Goal: Task Accomplishment & Management: Use online tool/utility

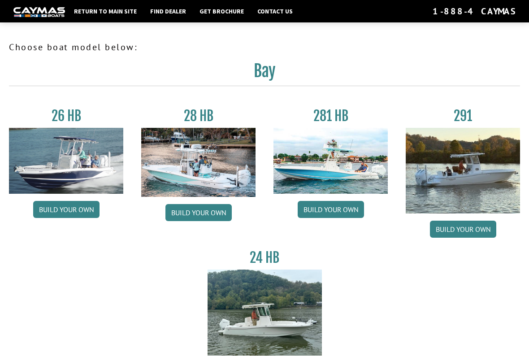
scroll to position [108, 0]
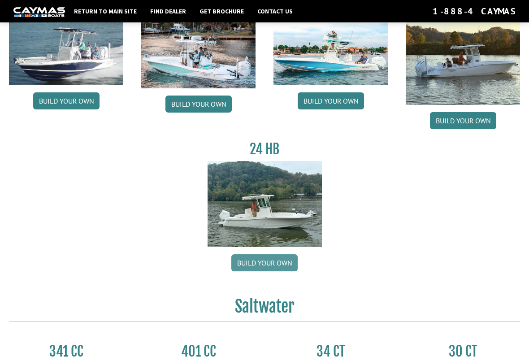
click at [247, 265] on link "Build your own" at bounding box center [264, 262] width 66 height 17
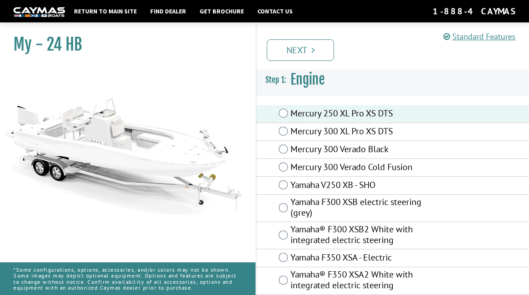
scroll to position [8, 0]
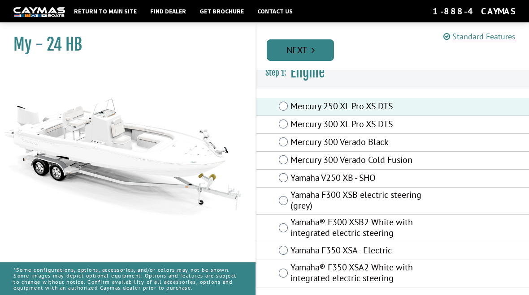
click at [310, 52] on link "Next" at bounding box center [300, 50] width 67 height 22
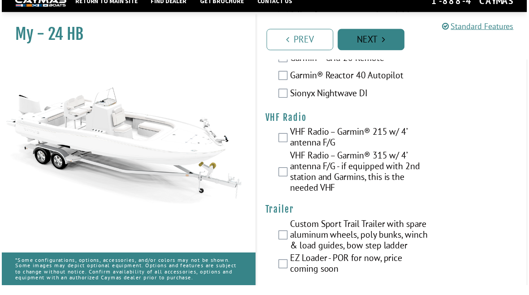
scroll to position [2755, 0]
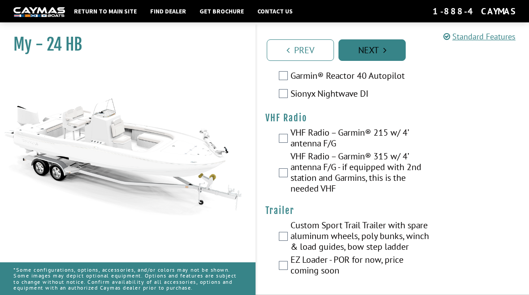
click at [371, 54] on link "Next" at bounding box center [371, 50] width 67 height 22
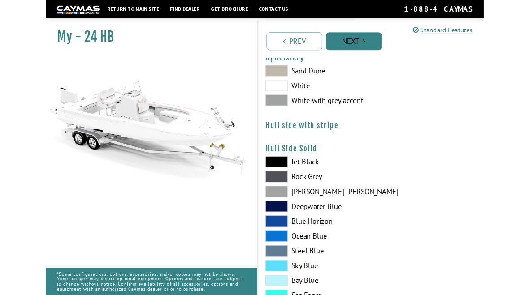
scroll to position [86, 0]
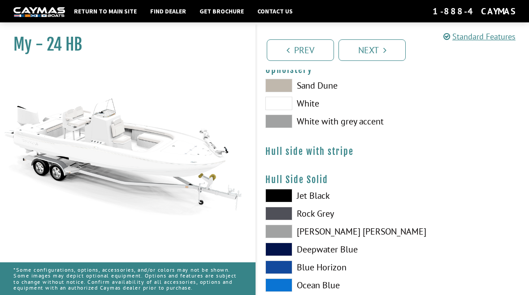
click at [286, 106] on span at bounding box center [278, 103] width 27 height 13
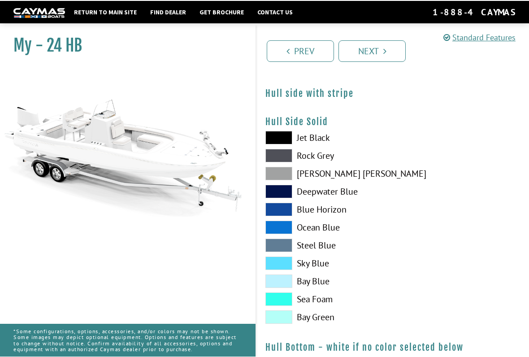
scroll to position [168, 0]
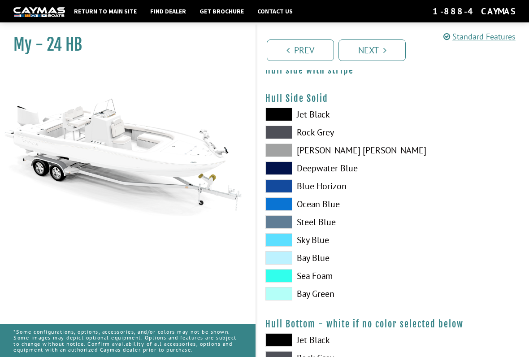
click at [282, 263] on span at bounding box center [278, 257] width 27 height 13
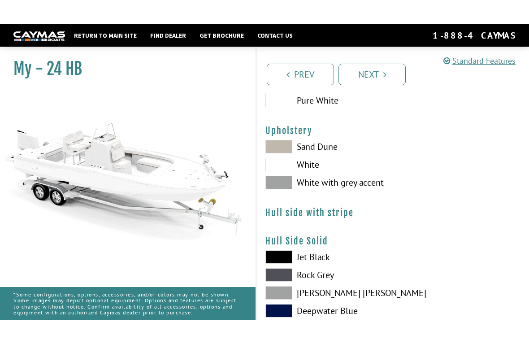
scroll to position [0, 0]
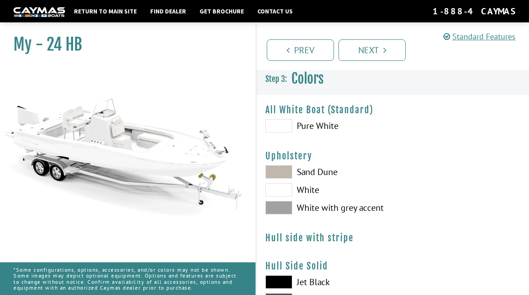
click at [276, 132] on span at bounding box center [278, 125] width 27 height 13
click at [284, 129] on span at bounding box center [278, 125] width 27 height 13
click at [275, 131] on span at bounding box center [278, 125] width 27 height 13
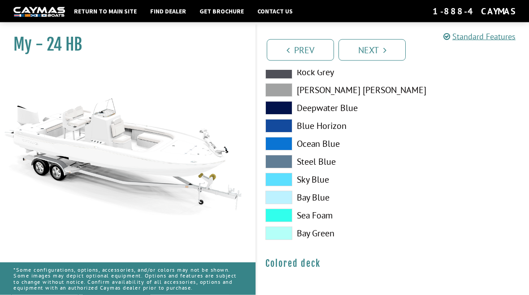
scroll to position [682, 0]
click at [289, 198] on span at bounding box center [278, 197] width 27 height 13
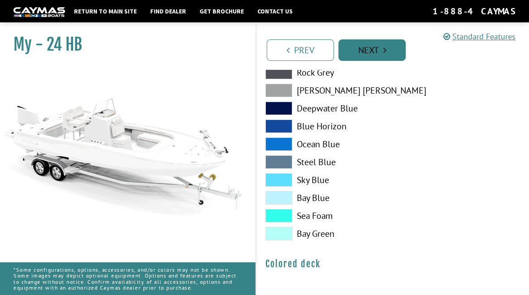
click at [371, 55] on link "Next" at bounding box center [371, 50] width 67 height 22
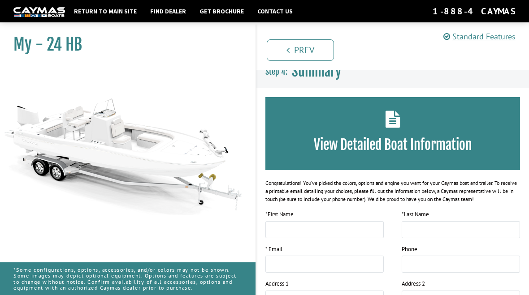
scroll to position [0, 0]
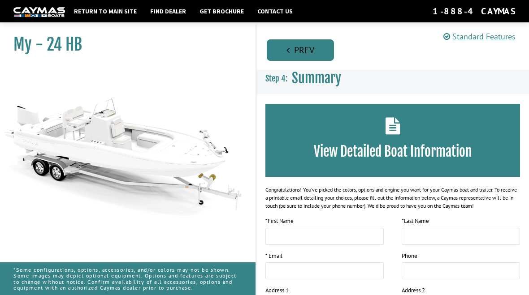
click at [293, 55] on link "Prev" at bounding box center [300, 50] width 67 height 22
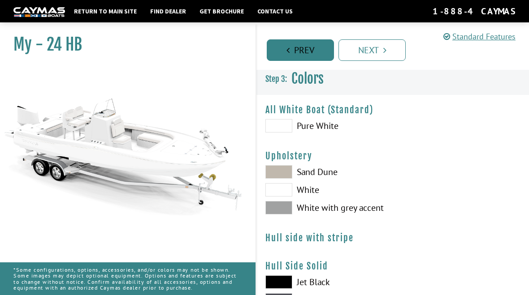
click at [287, 52] on icon "Pagination" at bounding box center [287, 50] width 3 height 9
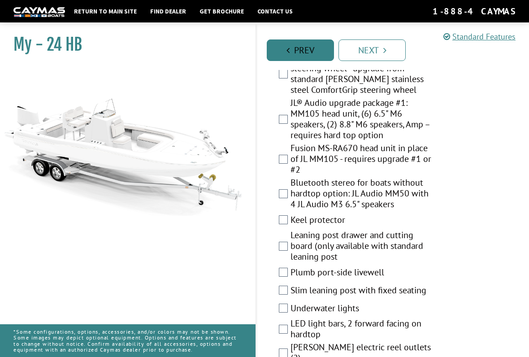
scroll to position [1294, 0]
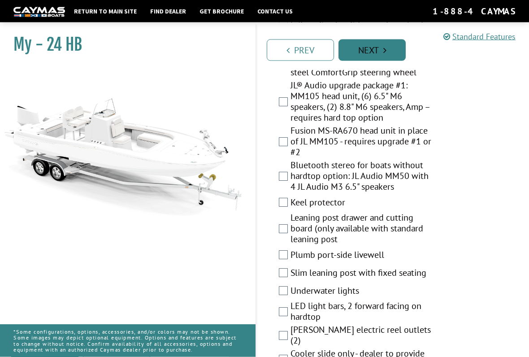
click at [361, 58] on link "Next" at bounding box center [371, 50] width 67 height 22
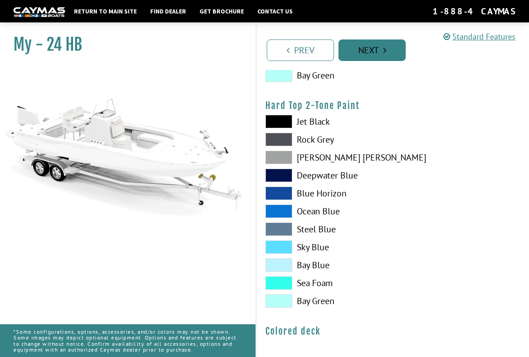
click at [362, 61] on div "Prev Next" at bounding box center [391, 45] width 273 height 47
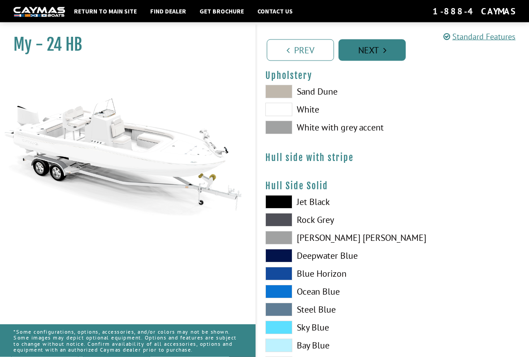
scroll to position [0, 0]
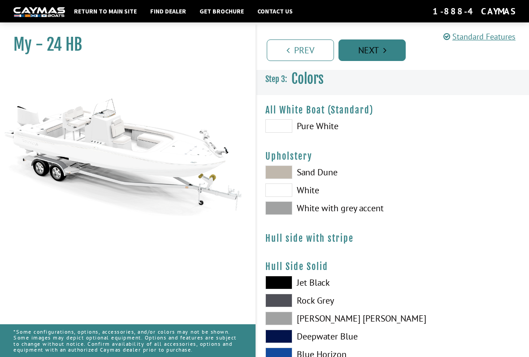
click at [356, 52] on link "Next" at bounding box center [371, 50] width 67 height 22
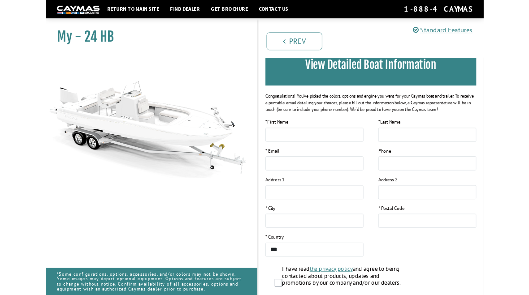
scroll to position [201, 0]
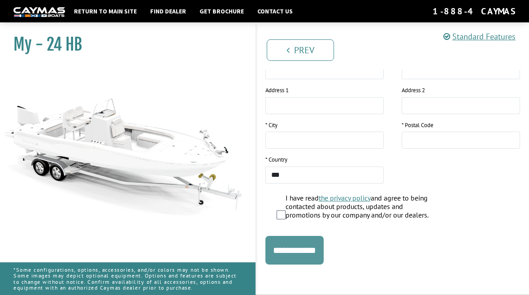
click at [298, 254] on input "**********" at bounding box center [294, 250] width 58 height 29
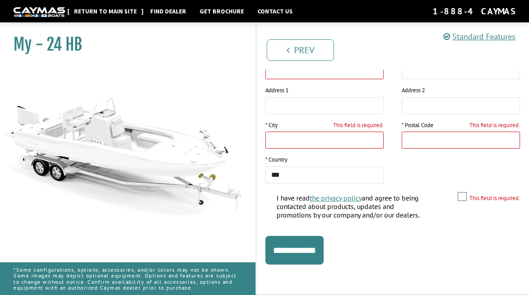
click at [102, 17] on link "Return to main site" at bounding box center [105, 11] width 72 height 12
